Goal: Communication & Community: Answer question/provide support

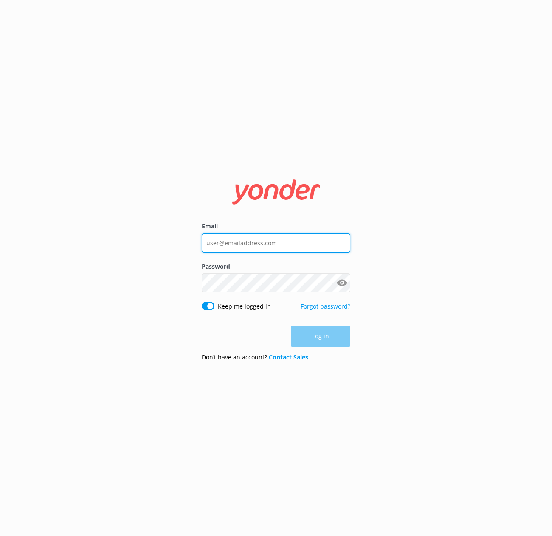
type input "[EMAIL_ADDRESS][DOMAIN_NAME]"
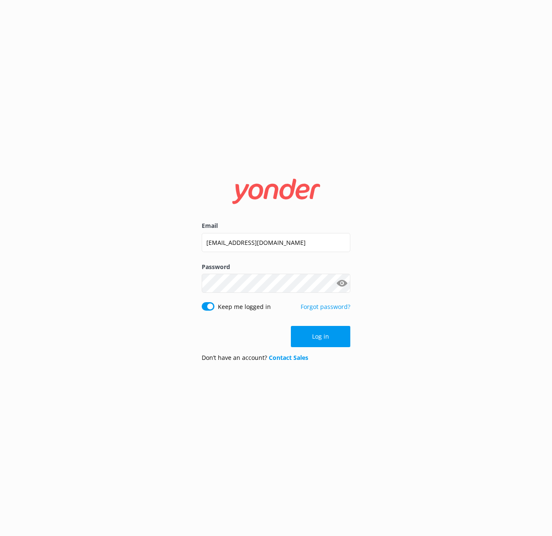
click at [314, 335] on div "Log in" at bounding box center [276, 336] width 149 height 21
click at [318, 337] on button "Log in" at bounding box center [320, 336] width 59 height 21
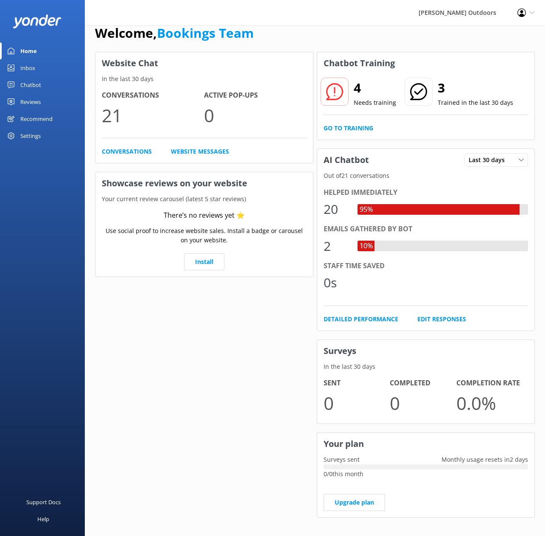
scroll to position [22, 0]
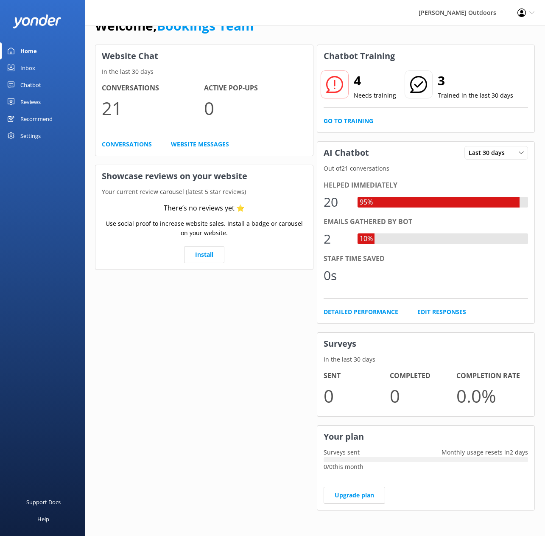
click at [131, 143] on link "Conversations" at bounding box center [127, 144] width 50 height 9
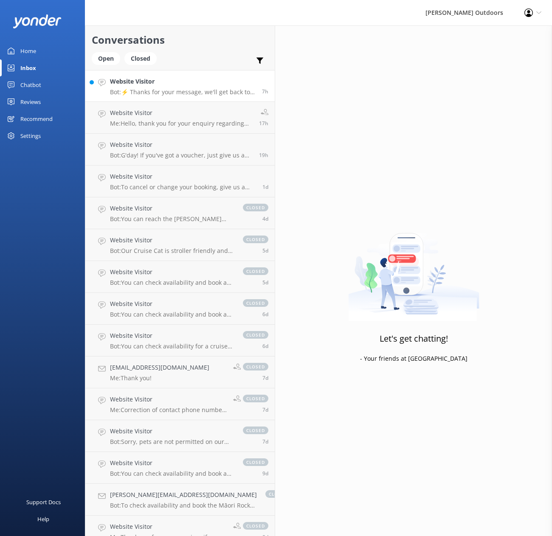
click at [166, 87] on div "Website Visitor Bot: ⚡ Thanks for your message, we'll get back to you as soon a…" at bounding box center [183, 86] width 146 height 18
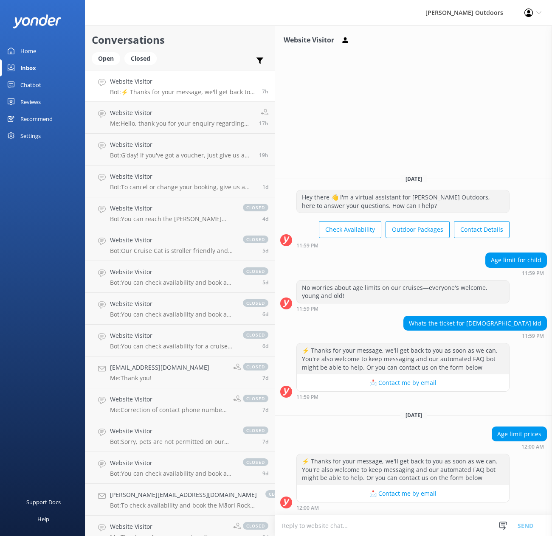
click at [384, 493] on button "📩 Contact me by email" at bounding box center [403, 493] width 212 height 17
click at [397, 495] on button "📩 Contact me by email" at bounding box center [403, 493] width 212 height 17
click at [504, 436] on div "Age limit prices" at bounding box center [519, 434] width 54 height 14
click at [402, 495] on button "📩 Contact me by email" at bounding box center [403, 493] width 212 height 17
drag, startPoint x: 389, startPoint y: 495, endPoint x: 379, endPoint y: 472, distance: 25.3
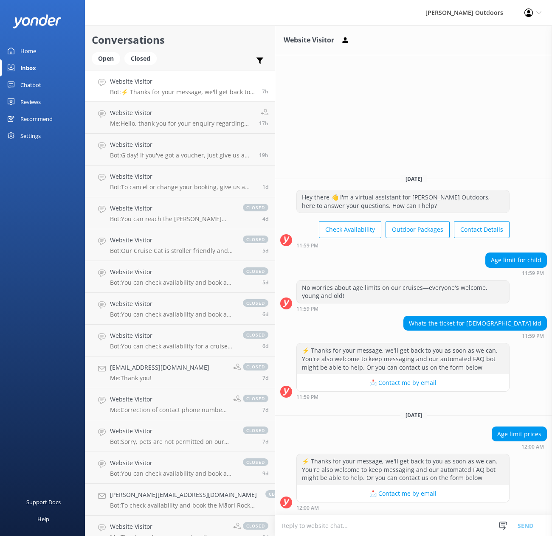
click at [388, 491] on button "📩 Contact me by email" at bounding box center [403, 493] width 212 height 17
click at [378, 472] on div "⚡ Thanks for your message, we'll get back to you as soon as we can. You're also…" at bounding box center [403, 469] width 212 height 31
click at [520, 434] on div "Age limit prices" at bounding box center [519, 434] width 54 height 14
click at [280, 500] on div at bounding box center [286, 503] width 12 height 12
click at [391, 495] on button "📩 Contact me by email" at bounding box center [403, 493] width 212 height 17
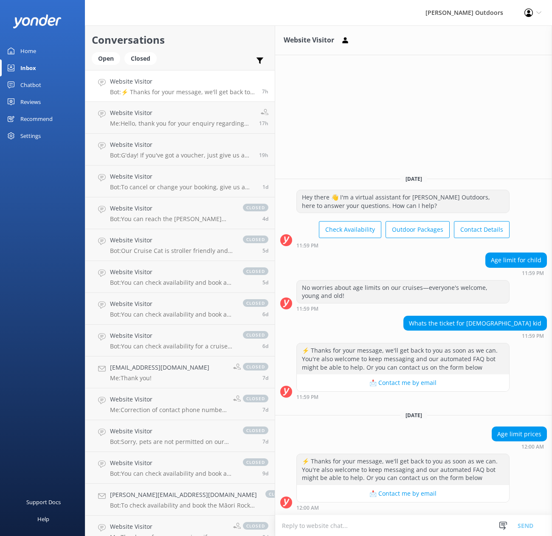
click at [360, 496] on button "📩 Contact me by email" at bounding box center [403, 493] width 212 height 17
click at [361, 495] on button "📩 Contact me by email" at bounding box center [403, 493] width 212 height 17
click at [361, 493] on button "📩 Contact me by email" at bounding box center [403, 493] width 212 height 17
click at [363, 493] on button "📩 Contact me by email" at bounding box center [403, 493] width 212 height 17
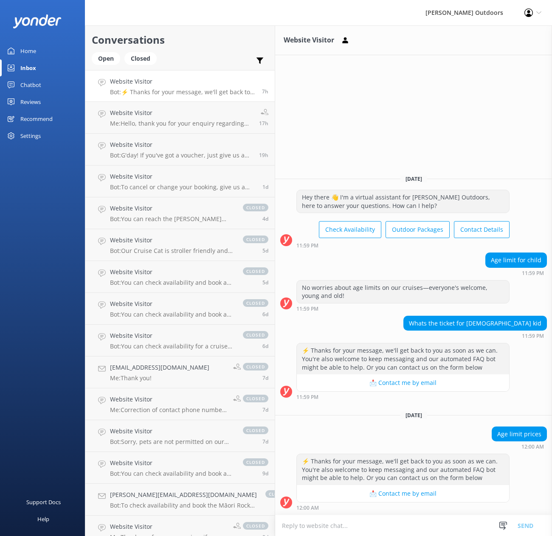
click at [397, 474] on div "⚡ Thanks for your message, we'll get back to you as soon as we can. You're also…" at bounding box center [403, 469] width 212 height 31
click at [154, 87] on div "Website Visitor Bot: ⚡ Thanks for your message, we'll get back to you as soon a…" at bounding box center [183, 86] width 146 height 18
click at [177, 124] on p "Me: Hello, thank you for your enquiry regarding Fly Fishing. We would be deligh…" at bounding box center [181, 124] width 143 height 8
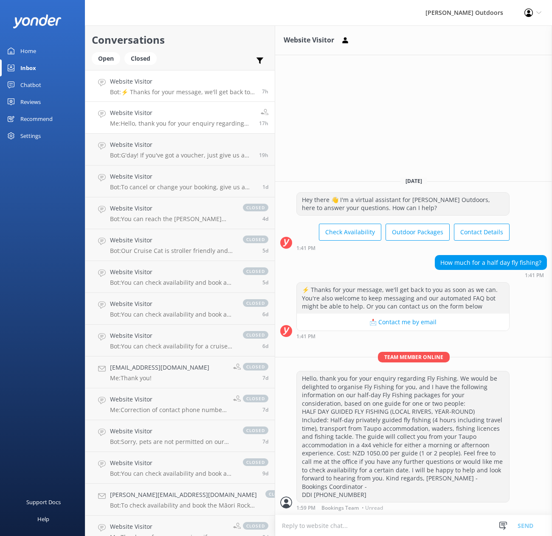
click at [155, 90] on p "Bot: ⚡ Thanks for your message, we'll get back to you as soon as we can. You're…" at bounding box center [183, 92] width 146 height 8
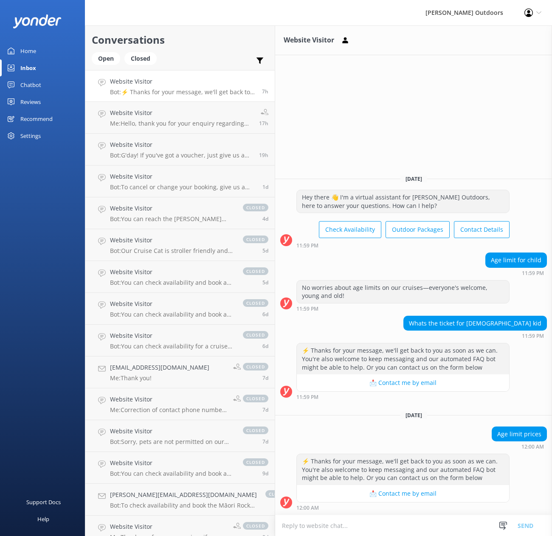
click at [512, 435] on div "Age limit prices" at bounding box center [519, 434] width 54 height 14
click at [531, 448] on strong "12:00 AM" at bounding box center [532, 446] width 22 height 5
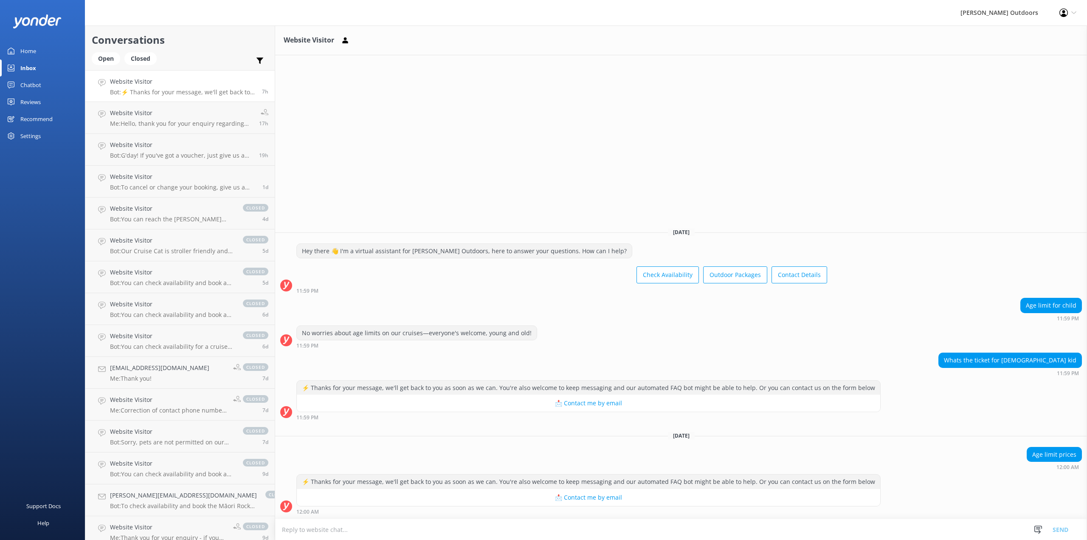
click at [551, 500] on button "📩 Contact me by email" at bounding box center [588, 497] width 583 height 17
click at [551, 498] on button "📩 Contact me by email" at bounding box center [588, 497] width 583 height 17
drag, startPoint x: 567, startPoint y: 498, endPoint x: 546, endPoint y: 498, distance: 21.2
click at [551, 499] on button "📩 Contact me by email" at bounding box center [588, 497] width 583 height 17
click at [534, 498] on button "📩 Contact me by email" at bounding box center [588, 497] width 583 height 17
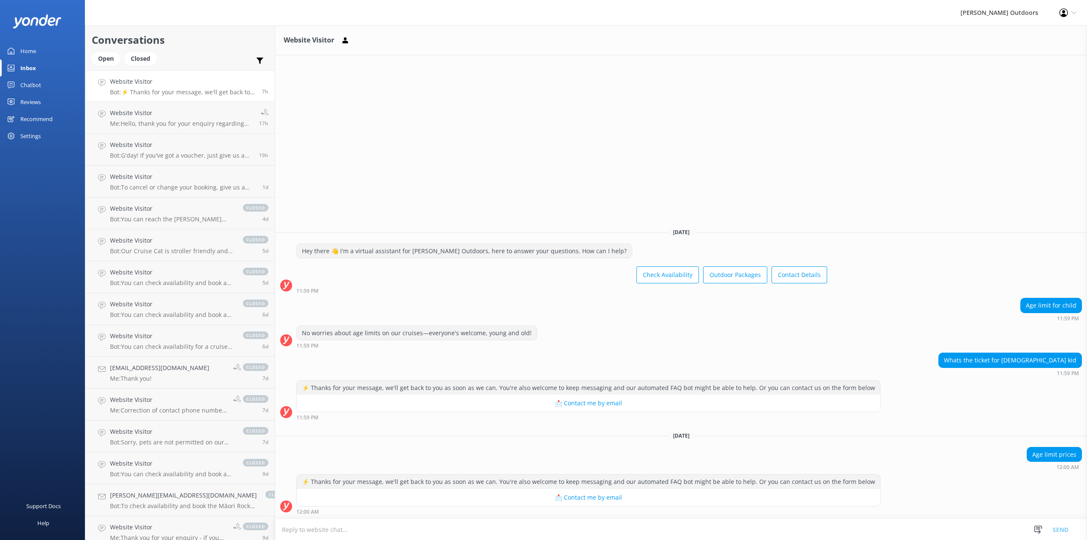
click at [534, 498] on button "📩 Contact me by email" at bounding box center [588, 497] width 583 height 17
drag, startPoint x: 534, startPoint y: 498, endPoint x: 557, endPoint y: 481, distance: 29.7
click at [534, 498] on button "📩 Contact me by email" at bounding box center [588, 497] width 583 height 17
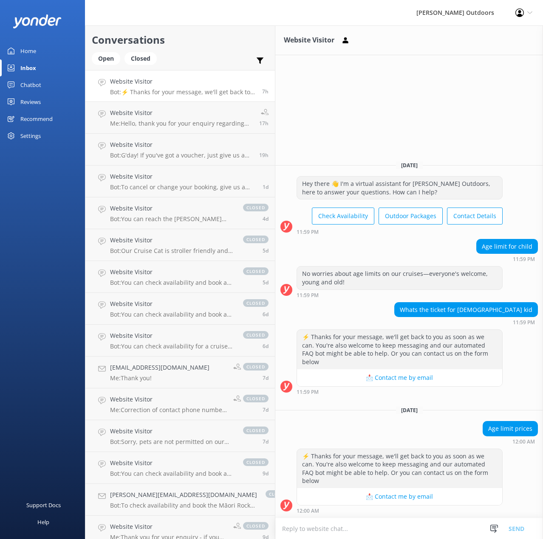
click at [34, 82] on div "Chatbot" at bounding box center [30, 84] width 21 height 17
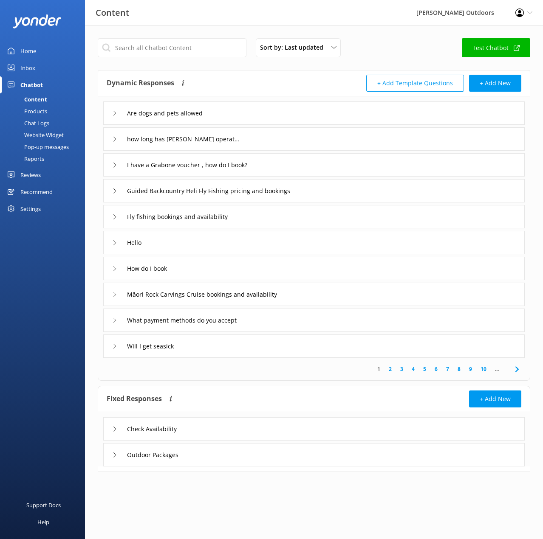
click at [25, 67] on div "Inbox" at bounding box center [27, 67] width 15 height 17
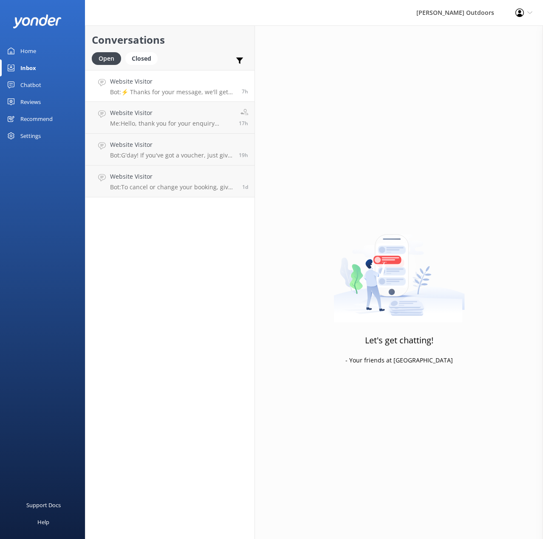
click at [240, 91] on div "7h" at bounding box center [241, 86] width 13 height 18
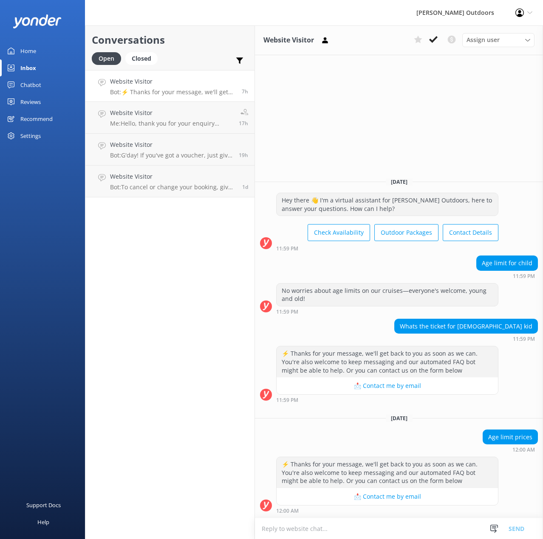
click at [379, 500] on button "📩 Contact me by email" at bounding box center [386, 496] width 221 height 17
click at [142, 140] on h4 "Website Visitor" at bounding box center [171, 144] width 122 height 9
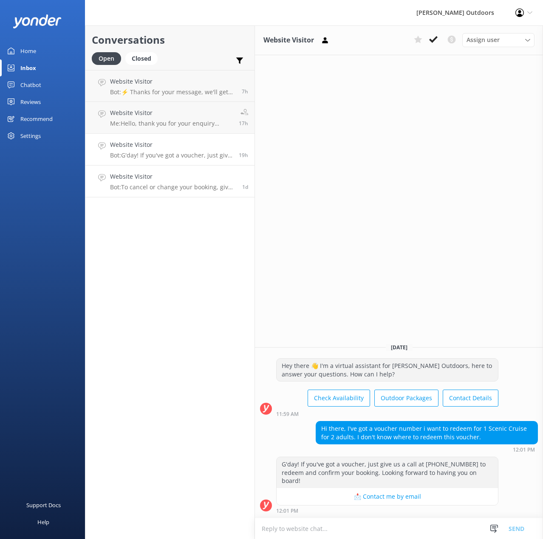
click at [142, 180] on h4 "Website Visitor" at bounding box center [173, 176] width 126 height 9
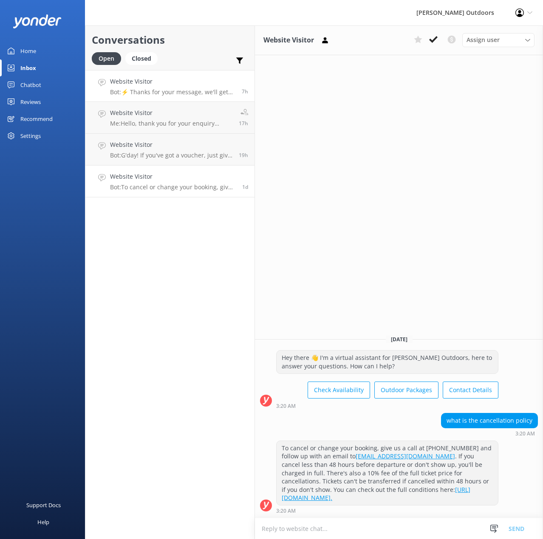
click at [135, 92] on p "Bot: ⚡ Thanks for your message, we'll get back to you as soon as we can. You're…" at bounding box center [172, 92] width 125 height 8
